Goal: Task Accomplishment & Management: Manage account settings

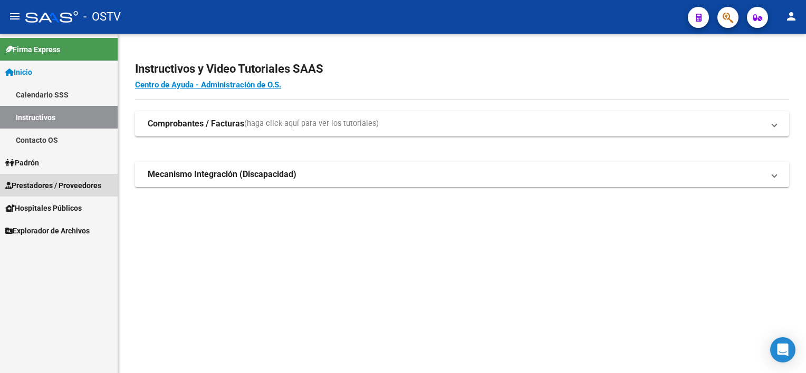
click at [46, 192] on link "Prestadores / Proveedores" at bounding box center [59, 185] width 118 height 23
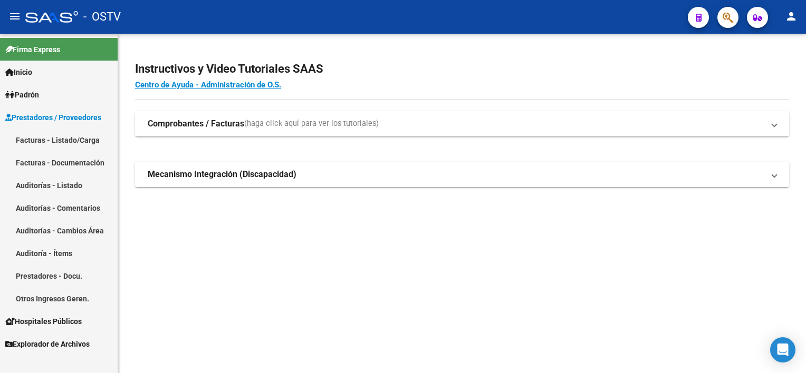
click at [45, 187] on link "Auditorías - Listado" at bounding box center [59, 185] width 118 height 23
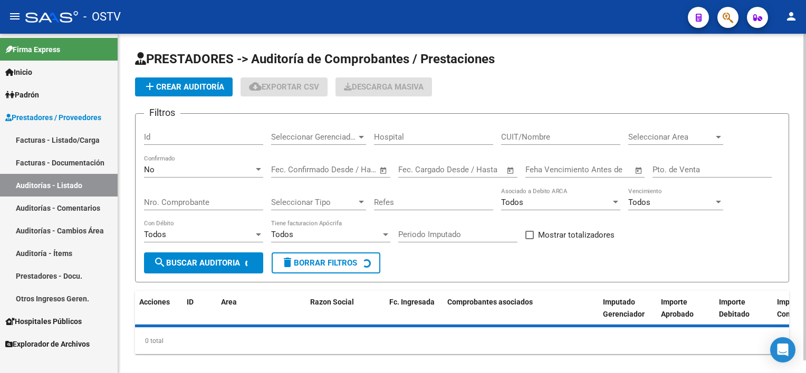
click at [168, 169] on div "No" at bounding box center [199, 169] width 110 height 9
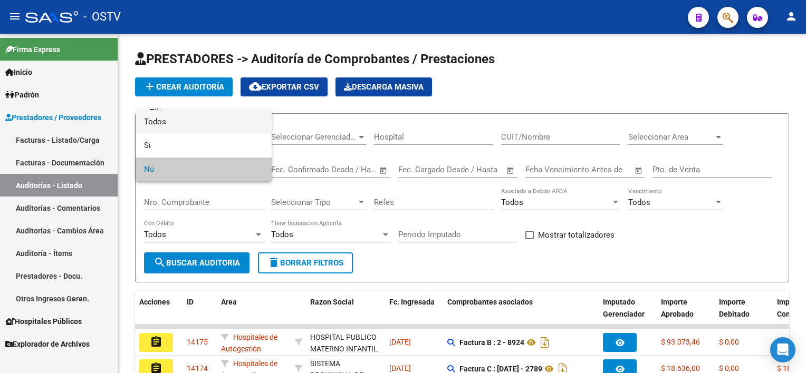
click at [175, 126] on span "Todos" at bounding box center [203, 122] width 119 height 24
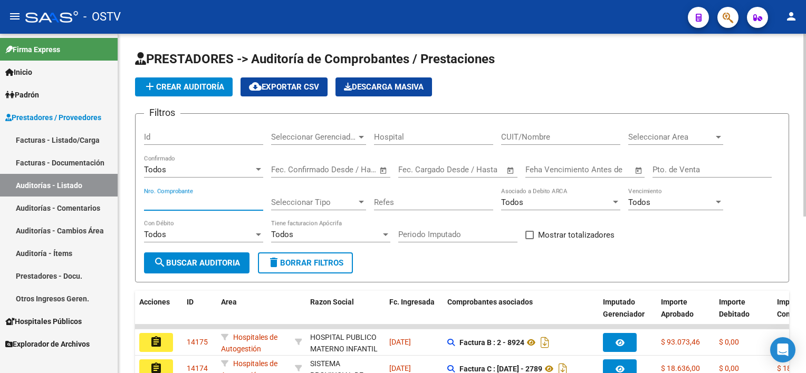
click at [180, 202] on input "Nro. Comprobante" at bounding box center [203, 202] width 119 height 9
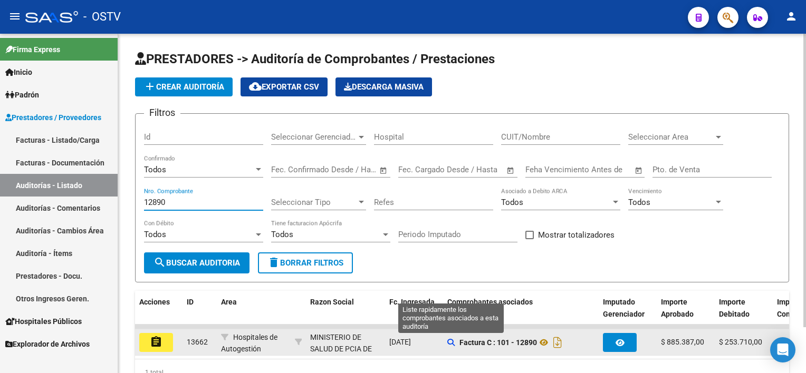
type input "12890"
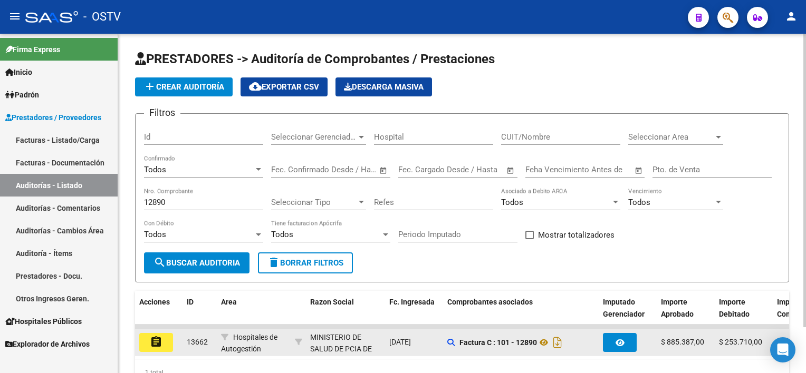
click at [452, 345] on app-auditoria-comprobantes-asociados at bounding box center [450, 343] width 7 height 8
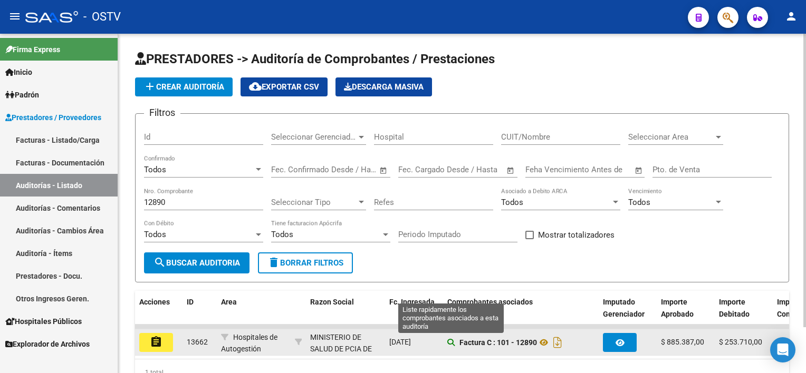
click at [449, 342] on icon at bounding box center [450, 342] width 7 height 7
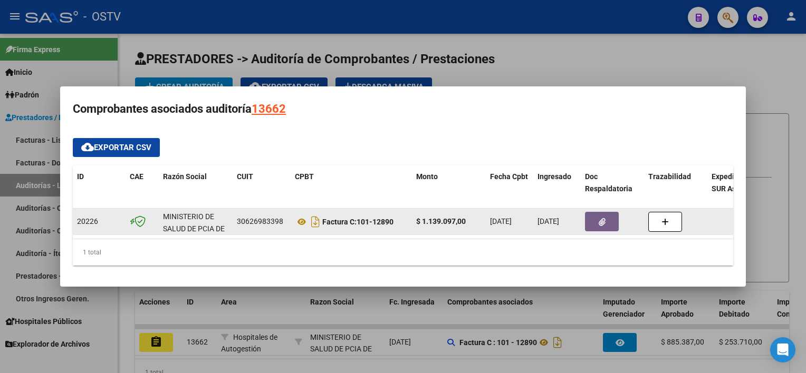
click at [612, 216] on button "button" at bounding box center [602, 222] width 34 height 20
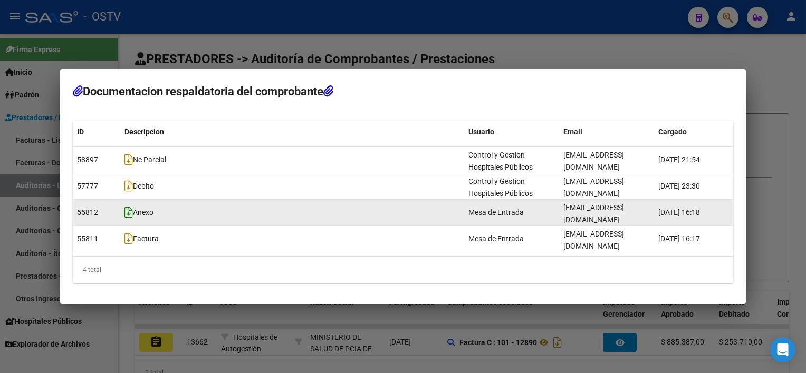
click at [126, 217] on icon at bounding box center [128, 213] width 8 height 12
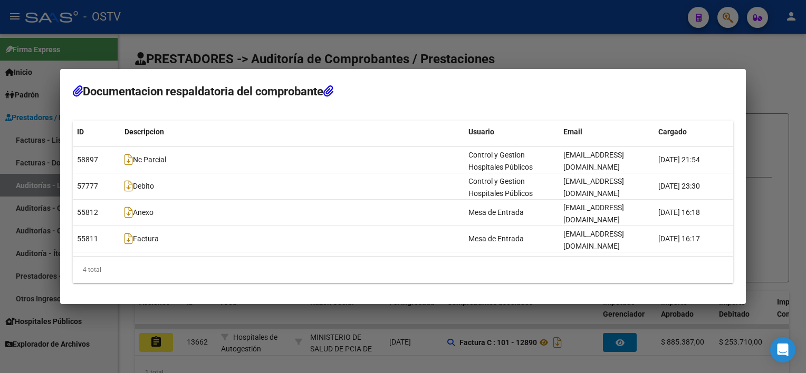
click at [497, 331] on div at bounding box center [403, 186] width 806 height 373
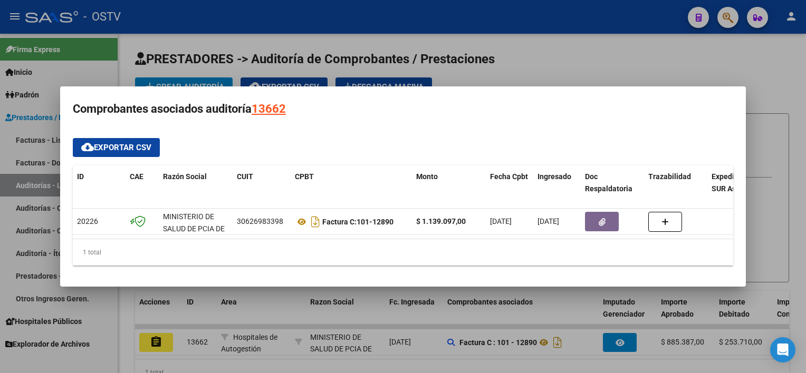
click at [200, 316] on div at bounding box center [403, 186] width 806 height 373
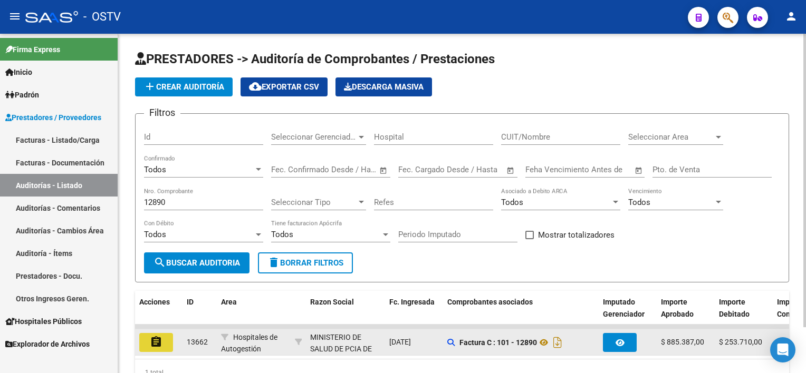
click at [162, 338] on button "assignment" at bounding box center [156, 342] width 34 height 19
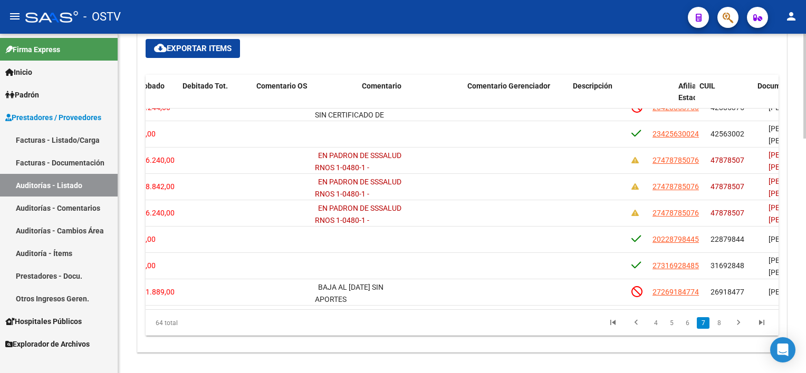
scroll to position [1121, 494]
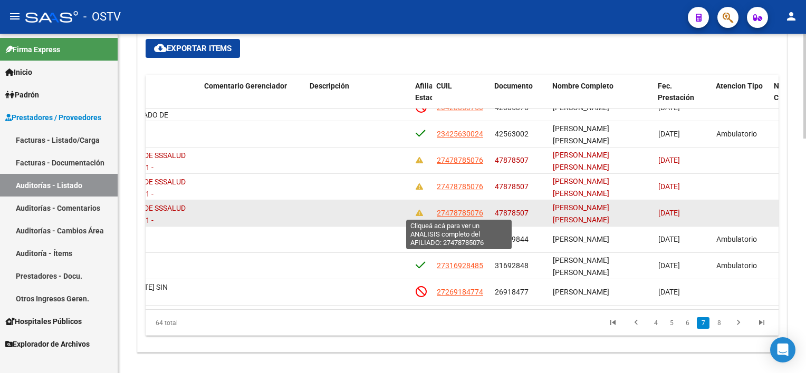
click at [450, 211] on span "27478785076" at bounding box center [460, 213] width 46 height 8
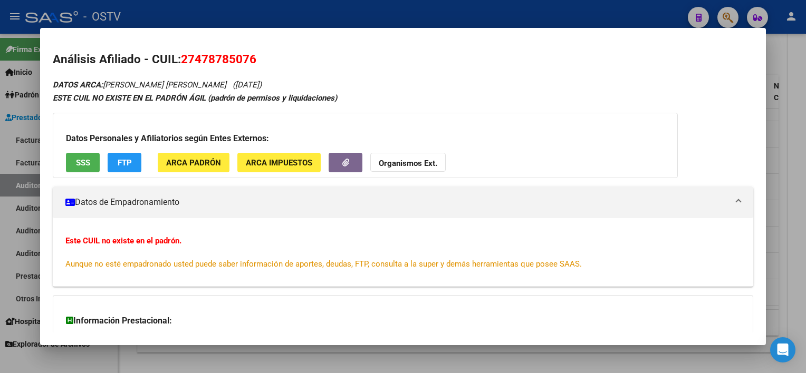
scroll to position [92, 0]
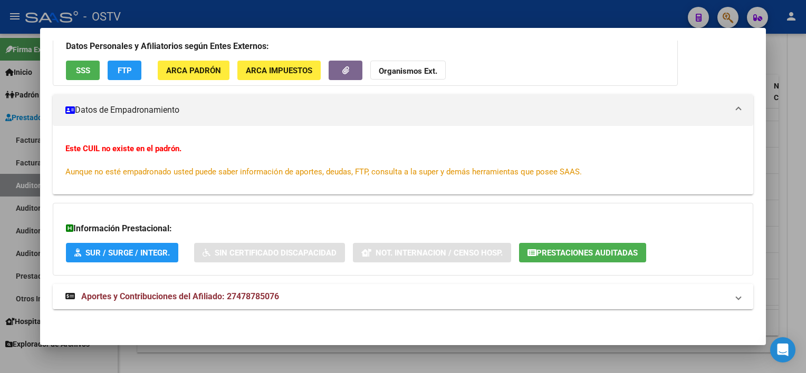
click at [389, 298] on mat-panel-title "Aportes y Contribuciones del Afiliado: 27478785076" at bounding box center [396, 297] width 662 height 13
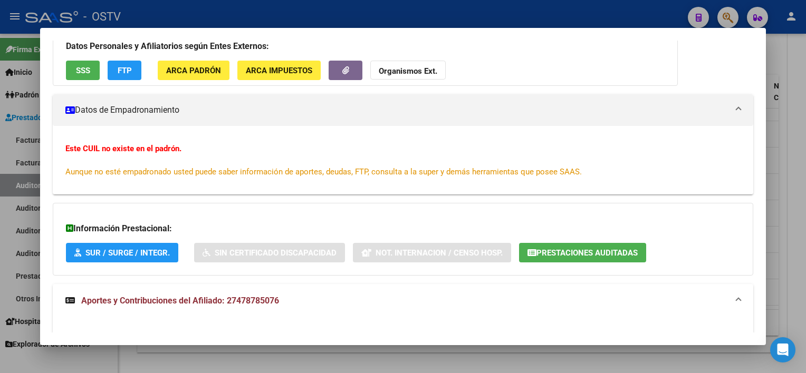
click at [552, 252] on span "Prestaciones Auditadas" at bounding box center [586, 252] width 101 height 9
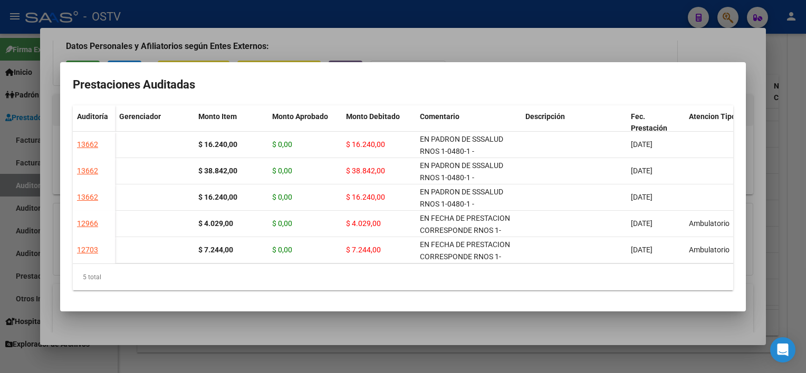
click at [547, 328] on div at bounding box center [403, 186] width 806 height 373
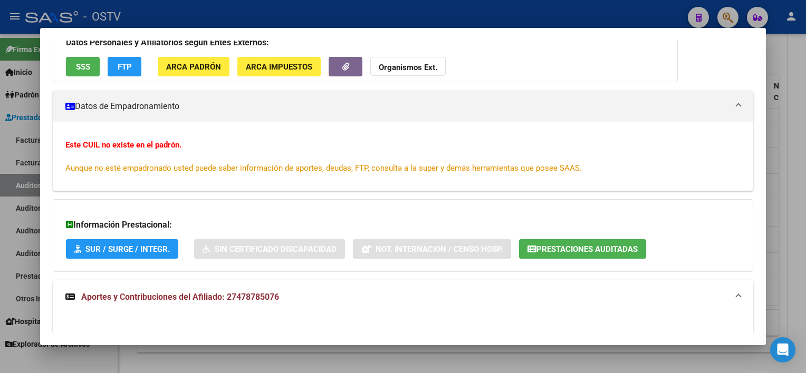
scroll to position [86, 0]
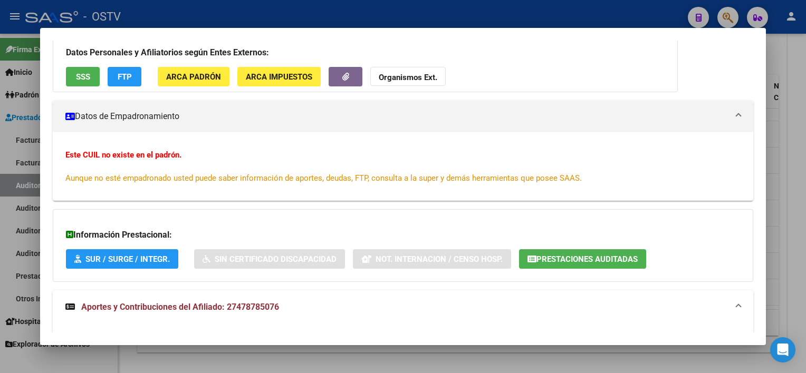
click at [89, 79] on span "SSS" at bounding box center [83, 76] width 14 height 9
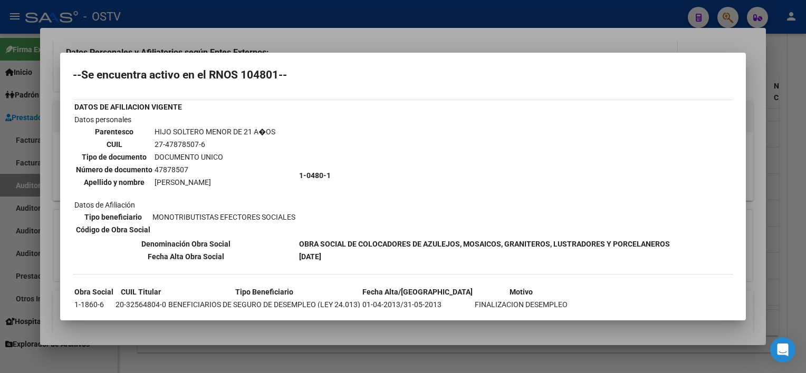
scroll to position [59, 0]
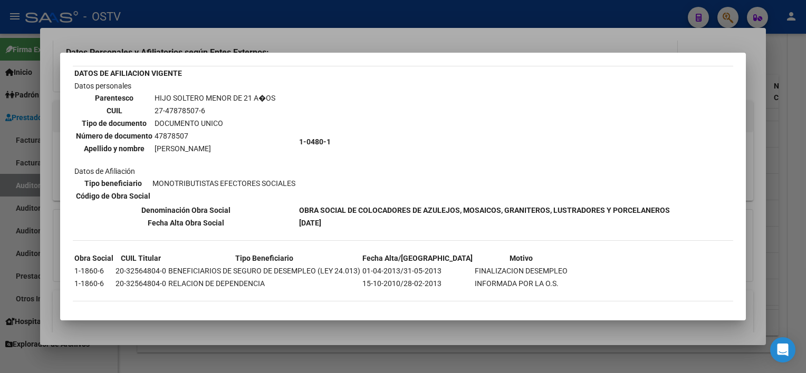
click at [353, 325] on div at bounding box center [403, 186] width 806 height 373
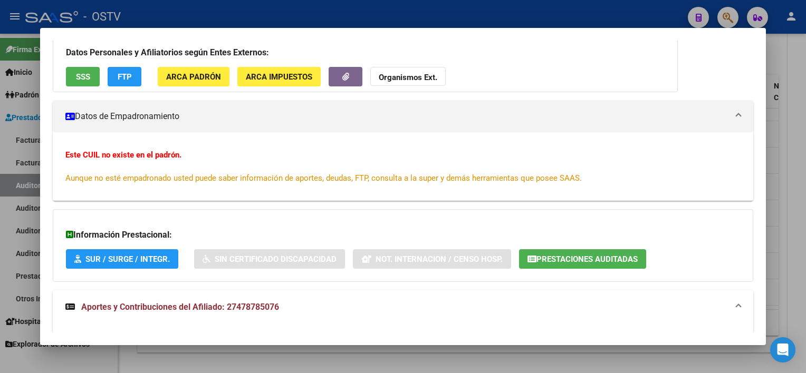
click at [506, 355] on div at bounding box center [403, 186] width 806 height 373
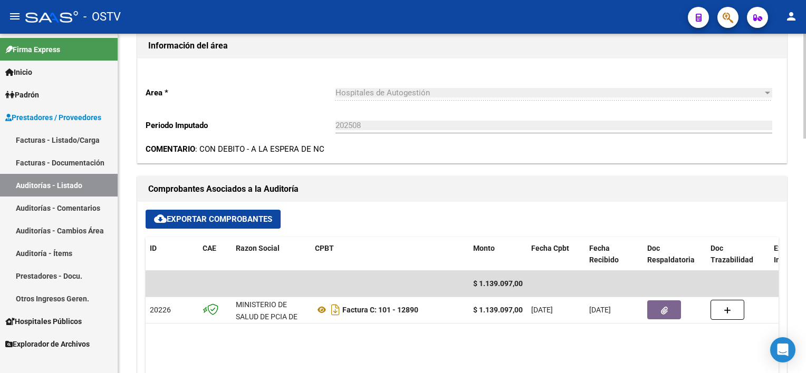
scroll to position [177, 0]
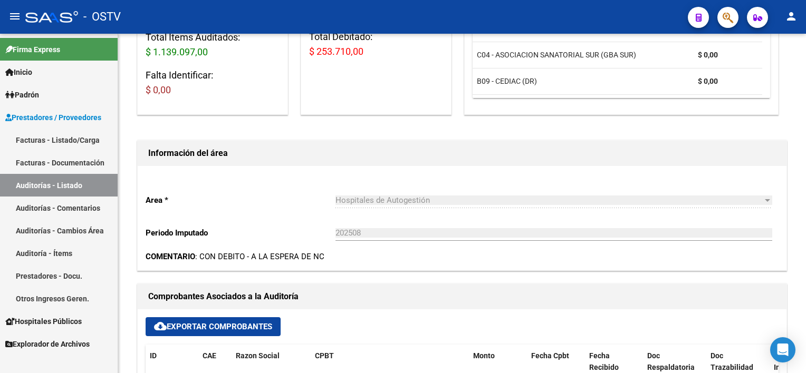
click at [34, 190] on link "Auditorías - Listado" at bounding box center [59, 185] width 118 height 23
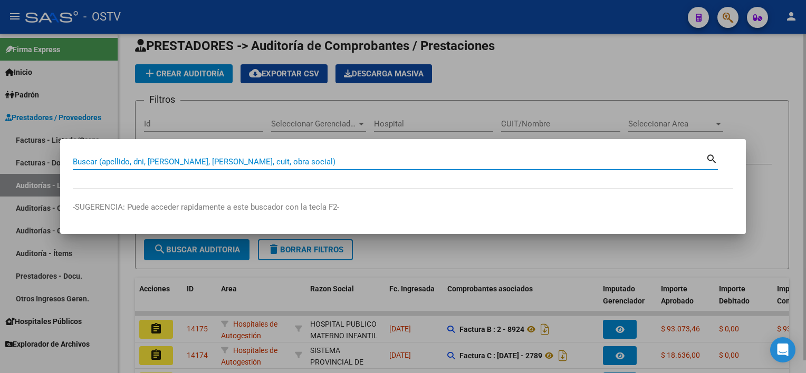
scroll to position [177, 0]
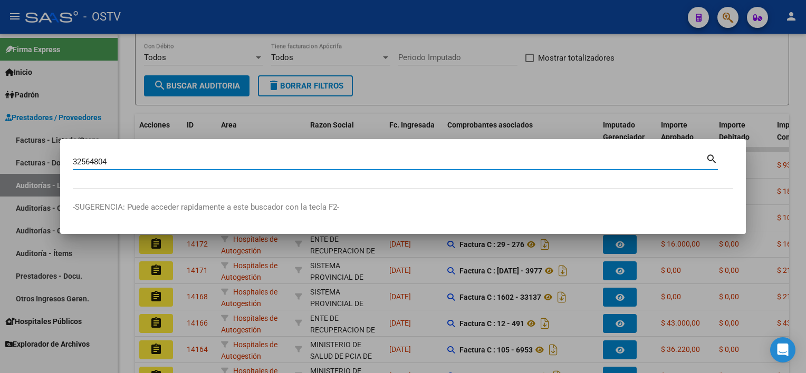
type input "32564804"
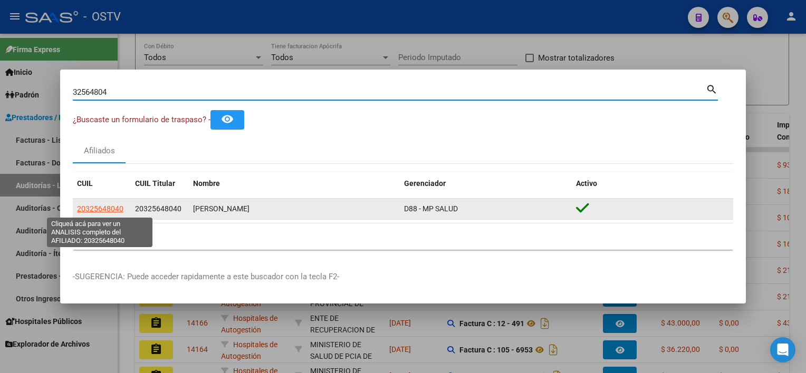
click at [110, 211] on span "20325648040" at bounding box center [100, 209] width 46 height 8
type textarea "20325648040"
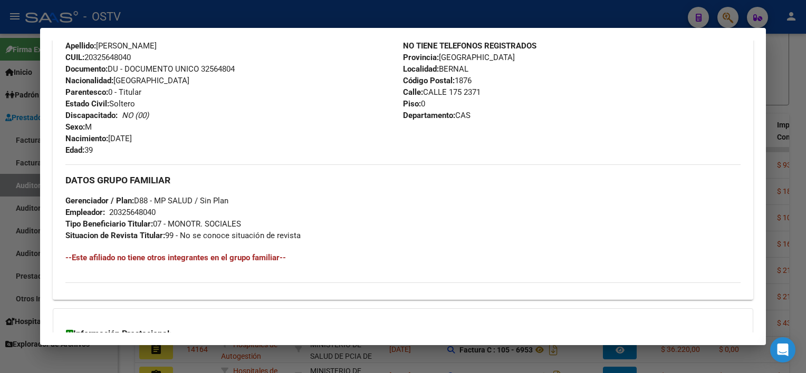
scroll to position [498, 0]
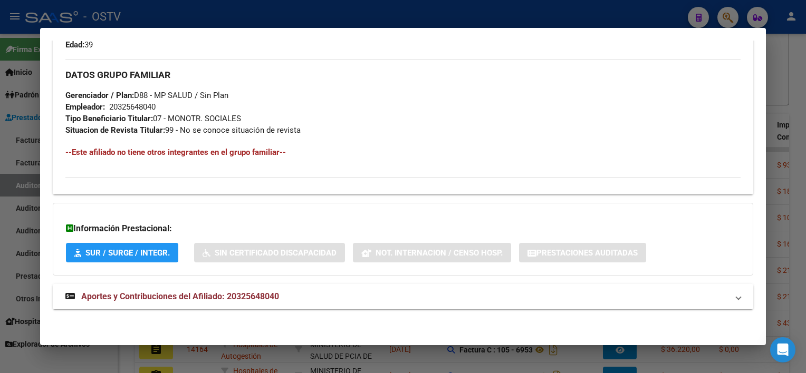
click at [246, 291] on strong "Aportes y Contribuciones del Afiliado: 20325648040" at bounding box center [172, 297] width 214 height 13
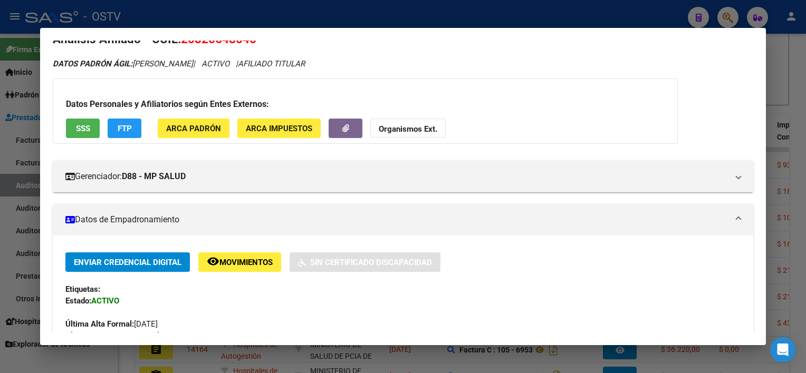
scroll to position [0, 0]
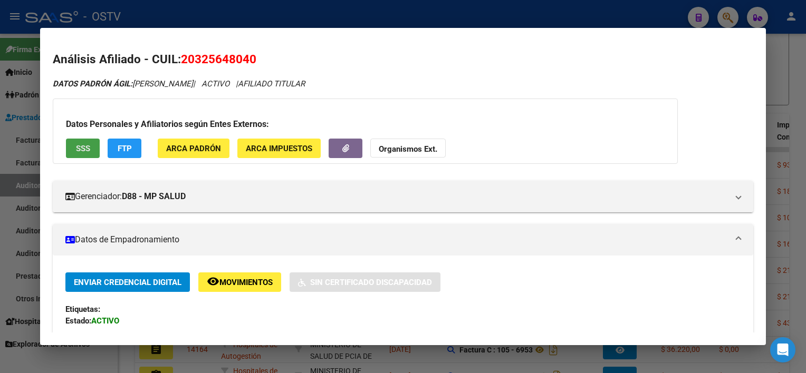
click at [72, 149] on button "SSS" at bounding box center [83, 149] width 34 height 20
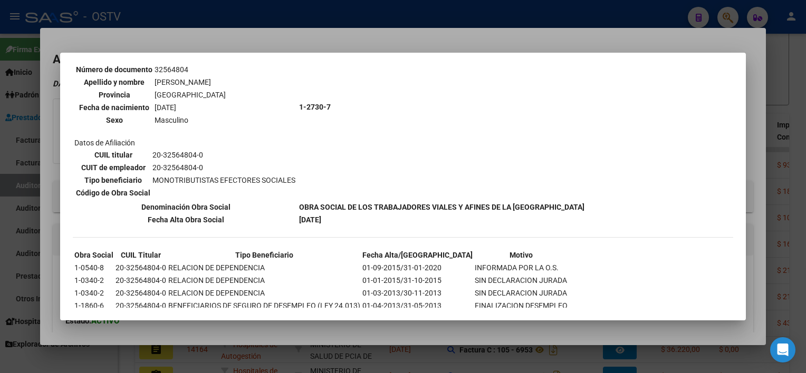
scroll to position [151, 0]
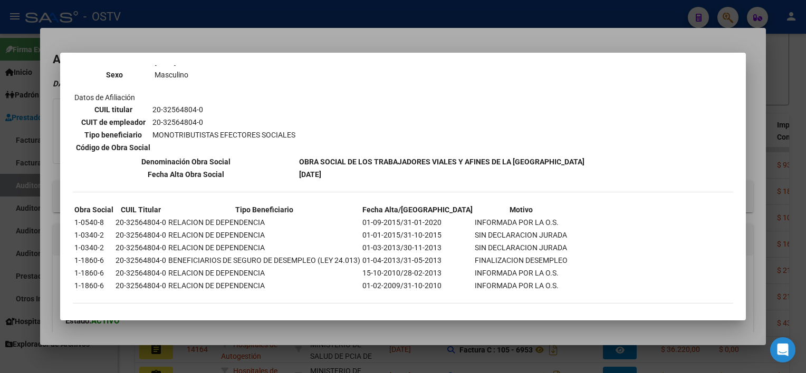
click at [583, 325] on div at bounding box center [403, 186] width 806 height 373
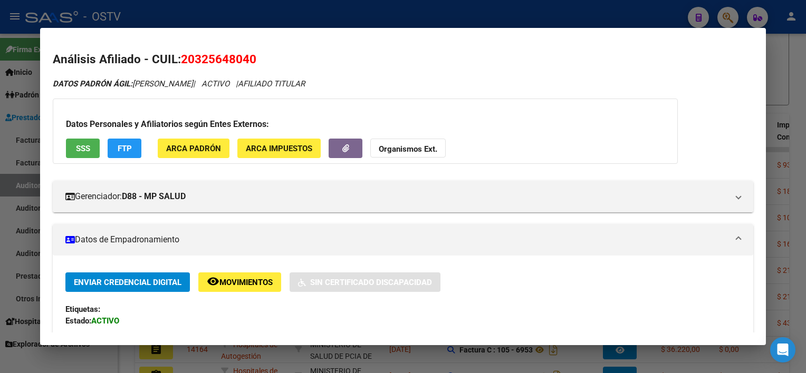
click at [582, 360] on div at bounding box center [403, 186] width 806 height 373
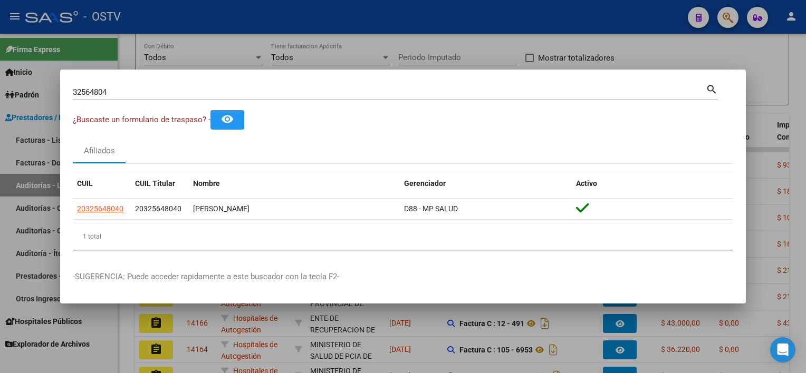
click at [581, 350] on div at bounding box center [403, 186] width 806 height 373
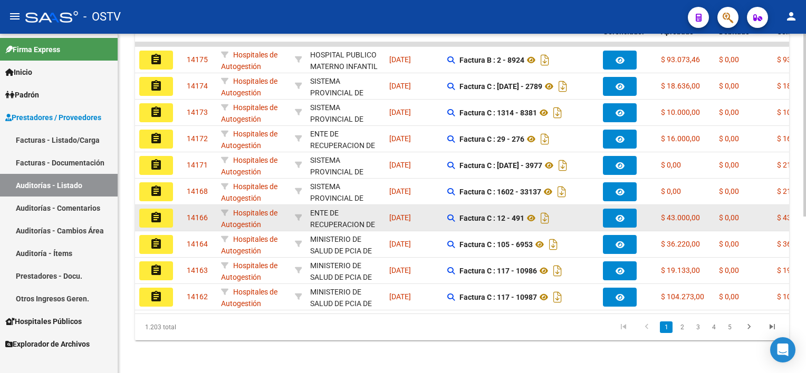
scroll to position [230, 0]
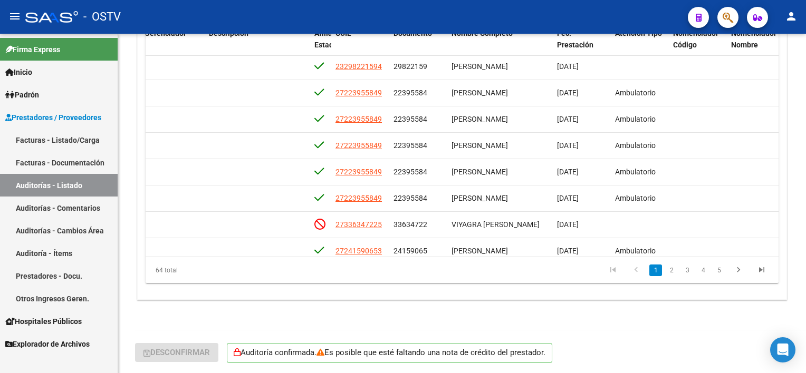
scroll to position [0, 595]
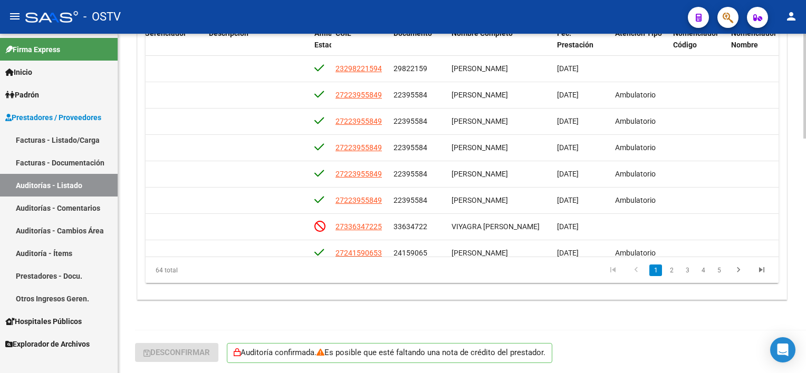
click at [314, 286] on div "cloud_download Exportar Items Id Gerenciador Monto Item Monto Aprobado Debitado…" at bounding box center [462, 139] width 649 height 322
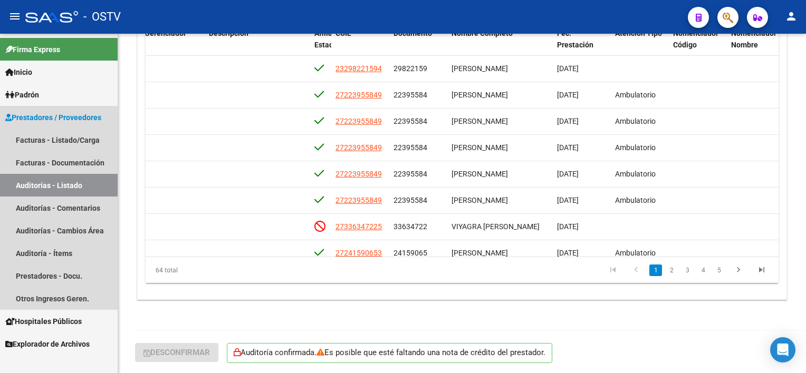
click at [75, 184] on link "Auditorías - Listado" at bounding box center [59, 185] width 118 height 23
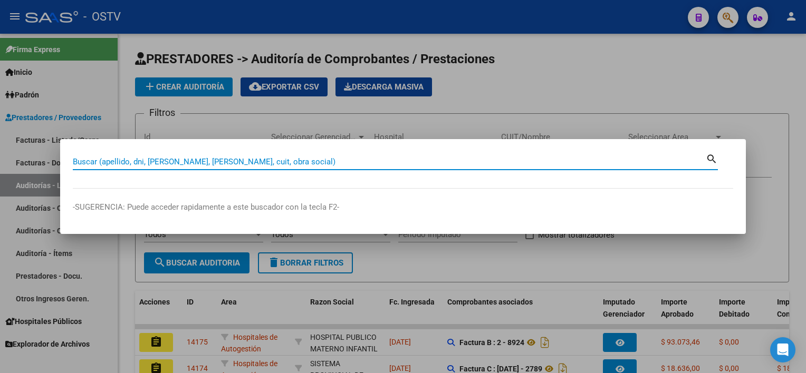
paste input "20-23587835-7"
type input "20235878357"
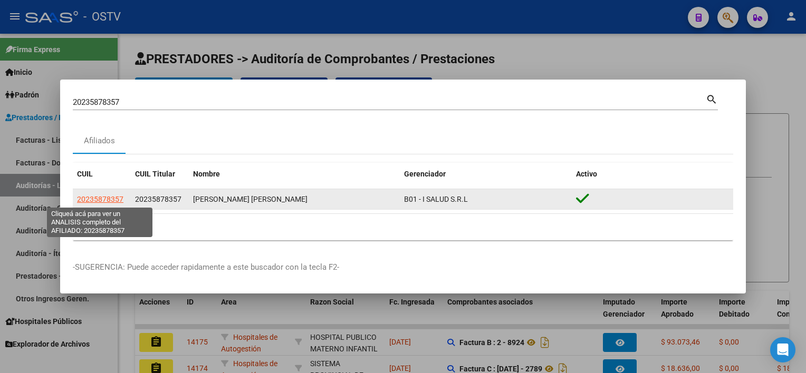
click at [111, 196] on span "20235878357" at bounding box center [100, 199] width 46 height 8
type textarea "20235878357"
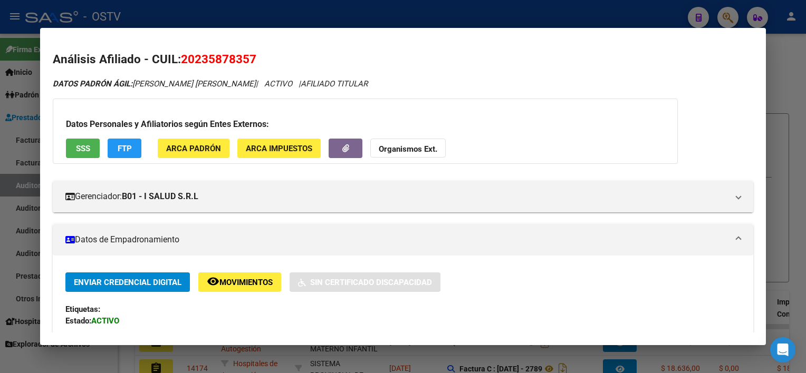
click at [93, 149] on button "SSS" at bounding box center [83, 149] width 34 height 20
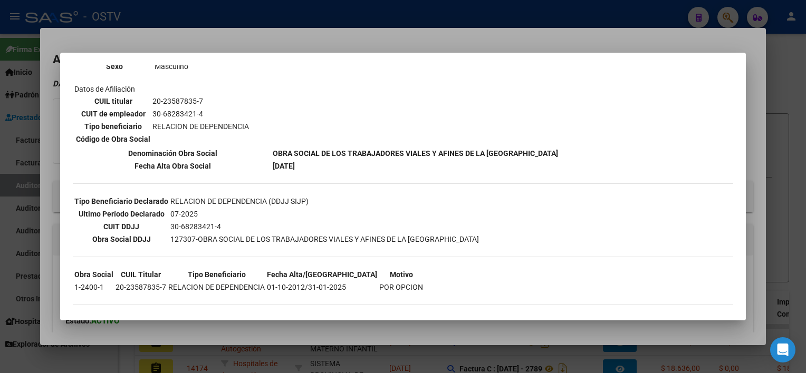
scroll to position [160, 0]
click at [316, 323] on div at bounding box center [403, 186] width 806 height 373
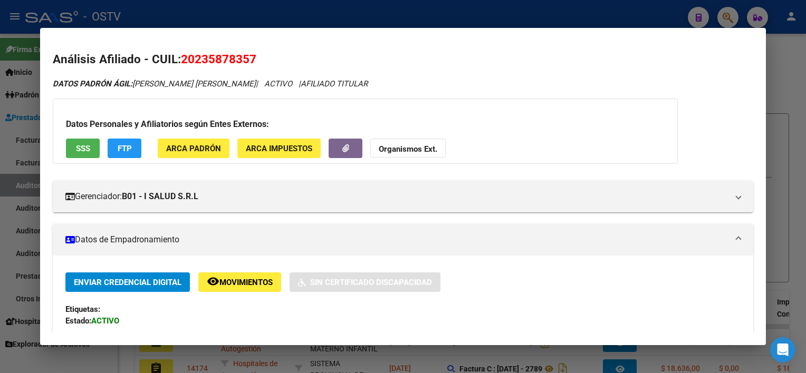
click at [293, 362] on div at bounding box center [403, 186] width 806 height 373
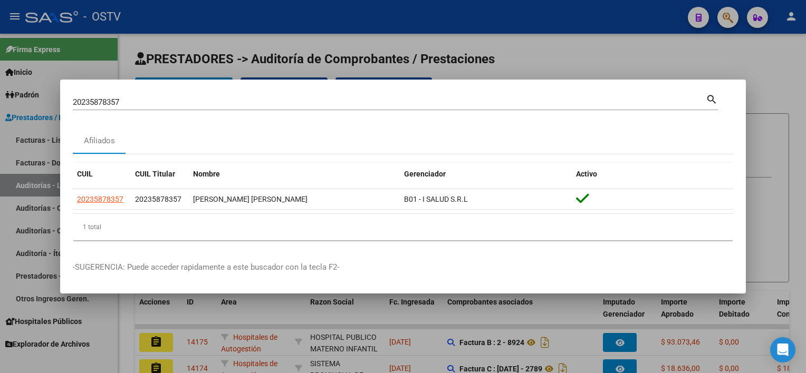
click at [293, 362] on div at bounding box center [403, 186] width 806 height 373
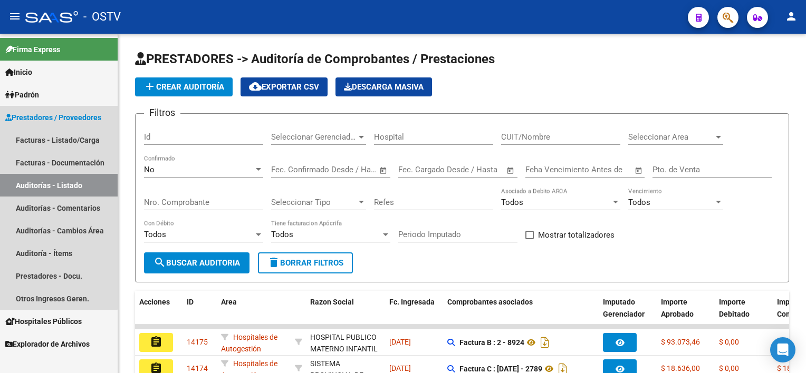
click at [39, 193] on link "Auditorías - Listado" at bounding box center [59, 185] width 118 height 23
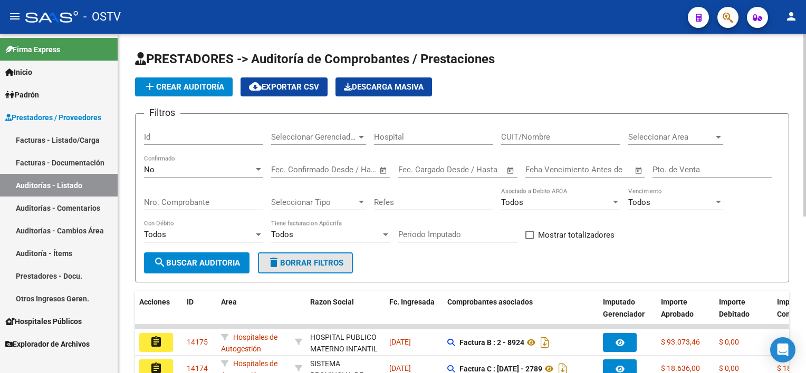
click at [291, 267] on button "delete Borrar Filtros" at bounding box center [305, 263] width 95 height 21
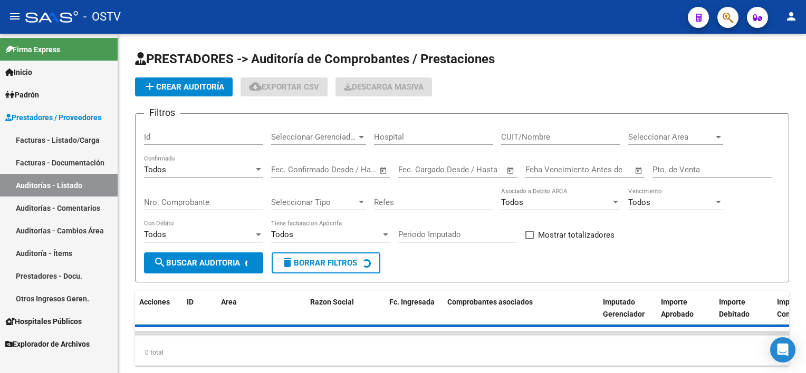
drag, startPoint x: 45, startPoint y: 132, endPoint x: 56, endPoint y: 153, distance: 24.1
click at [45, 132] on link "Facturas - Listado/Carga" at bounding box center [59, 140] width 118 height 23
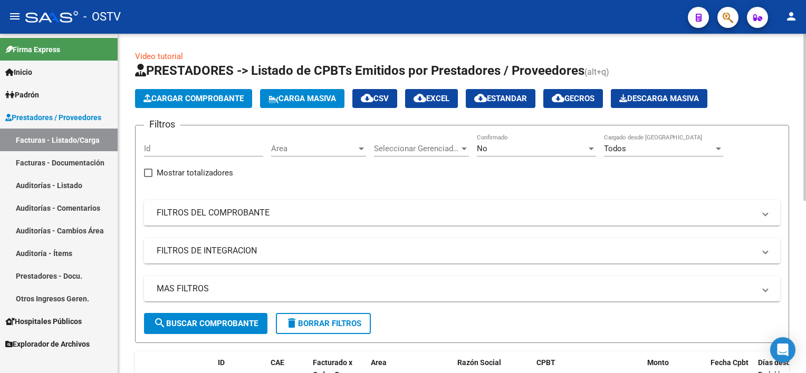
click at [533, 144] on div "No" at bounding box center [532, 148] width 110 height 9
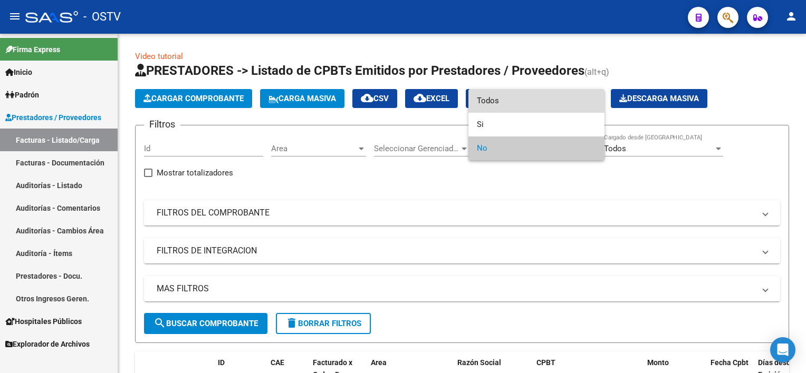
click at [521, 99] on span "Todos" at bounding box center [536, 101] width 119 height 24
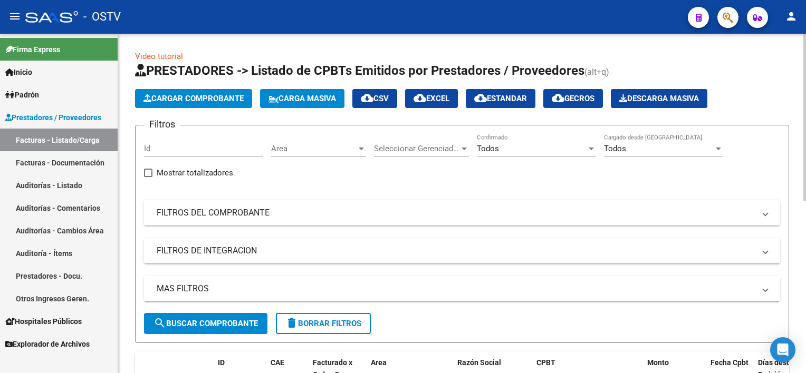
click at [267, 217] on mat-panel-title "FILTROS DEL COMPROBANTE" at bounding box center [456, 213] width 598 height 12
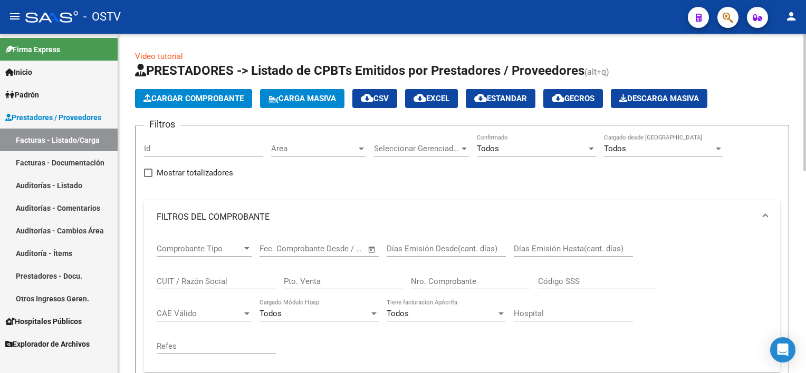
click at [437, 279] on input "Nro. Comprobante" at bounding box center [470, 281] width 119 height 9
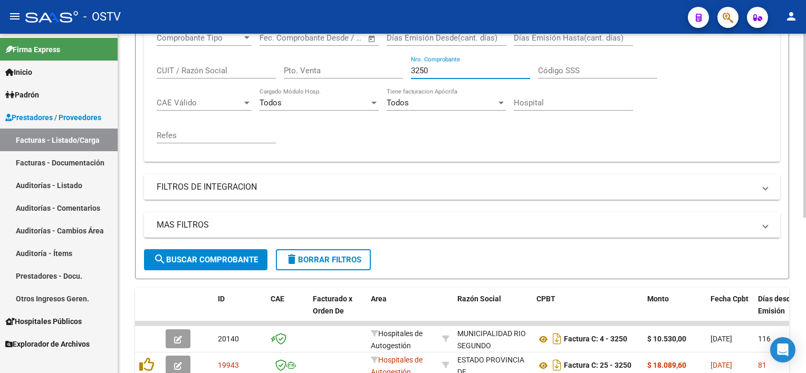
scroll to position [211, 0]
drag, startPoint x: 441, startPoint y: 71, endPoint x: 365, endPoint y: 72, distance: 75.9
click at [366, 71] on div "Comprobante Tipo Comprobante Tipo Fecha inicio – Fecha fin Fec. Comprobante Des…" at bounding box center [462, 88] width 611 height 130
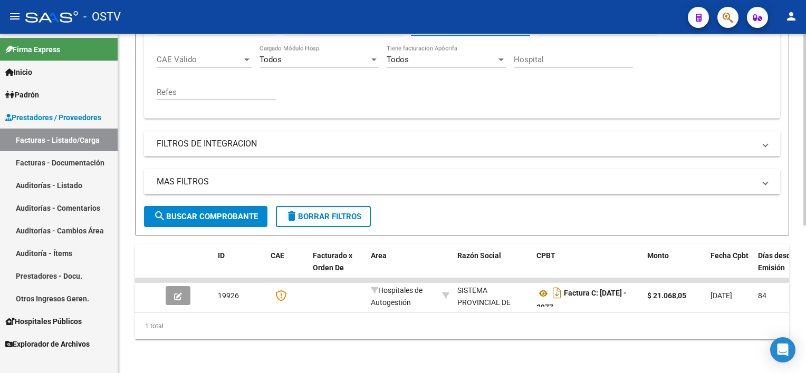
scroll to position [155, 0]
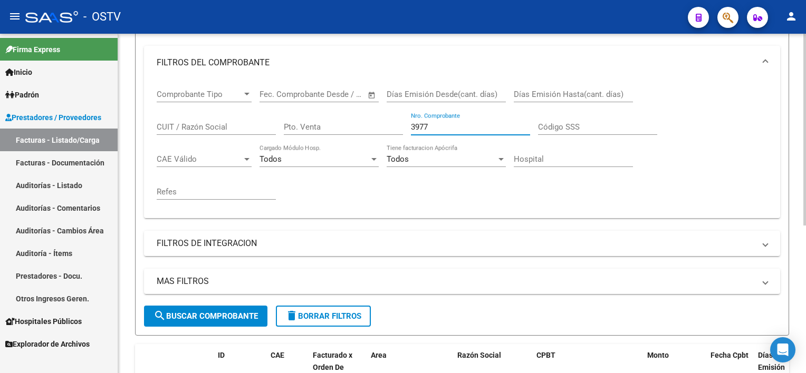
drag, startPoint x: 412, startPoint y: 122, endPoint x: 360, endPoint y: 122, distance: 52.2
click at [360, 122] on div "Comprobante Tipo Comprobante Tipo Fecha inicio – Fecha fin Fec. Comprobante Des…" at bounding box center [462, 145] width 611 height 130
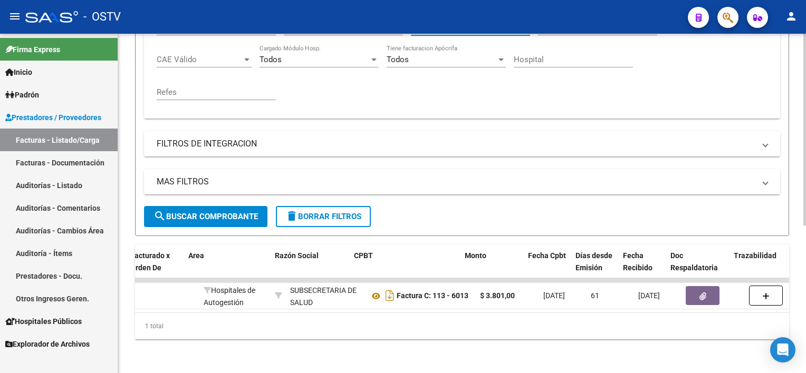
scroll to position [0, 188]
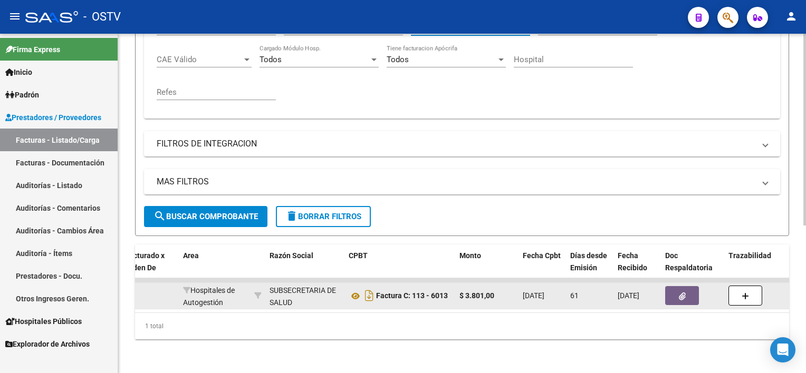
type input "6013"
click at [688, 289] on button "button" at bounding box center [682, 295] width 34 height 19
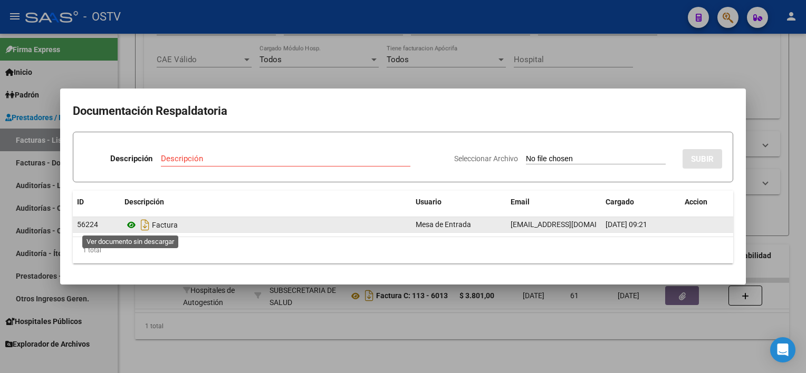
click at [132, 223] on icon at bounding box center [131, 225] width 14 height 13
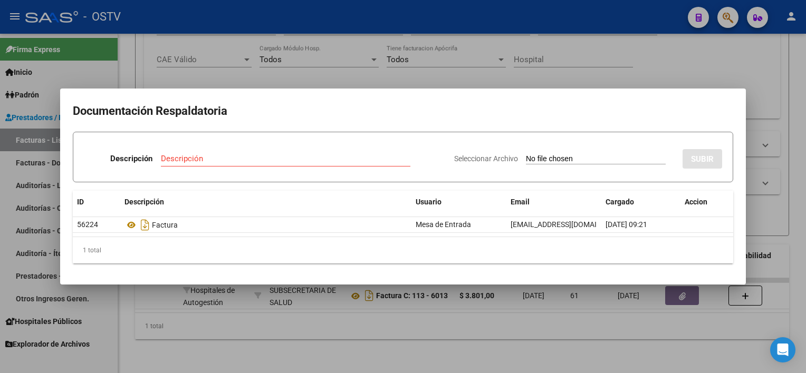
click at [390, 327] on div at bounding box center [403, 186] width 806 height 373
